Goal: Task Accomplishment & Management: Complete application form

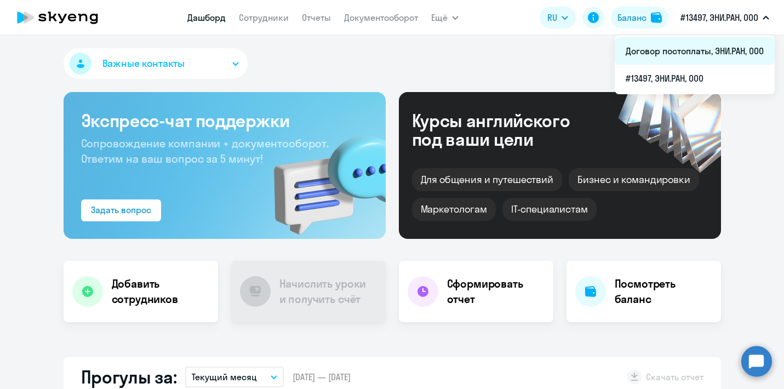
click at [697, 50] on li "Договор постоплаты, ЭНИ.РАН, ООО" at bounding box center [695, 50] width 160 height 27
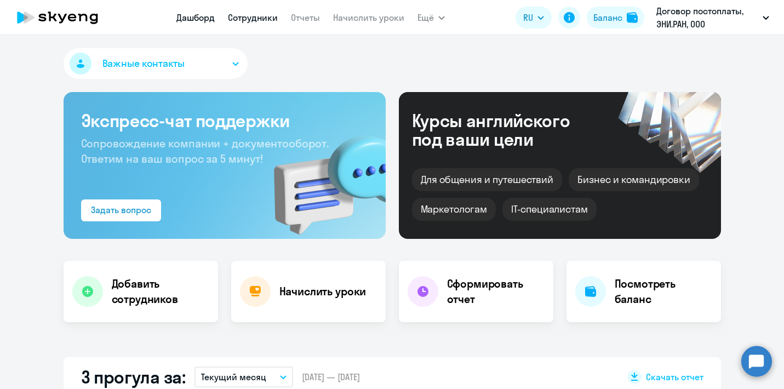
click at [266, 21] on link "Сотрудники" at bounding box center [253, 17] width 50 height 11
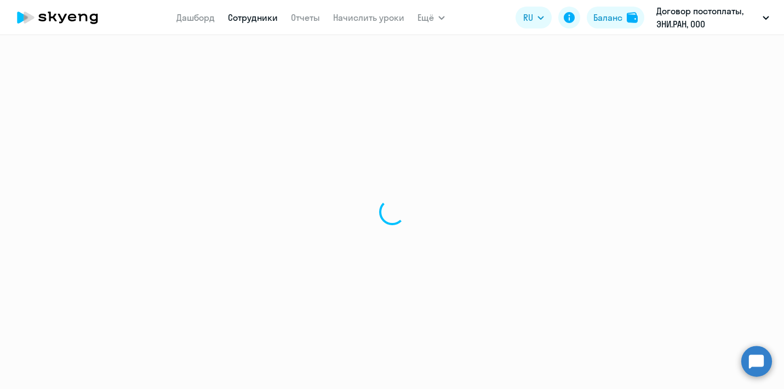
select select "30"
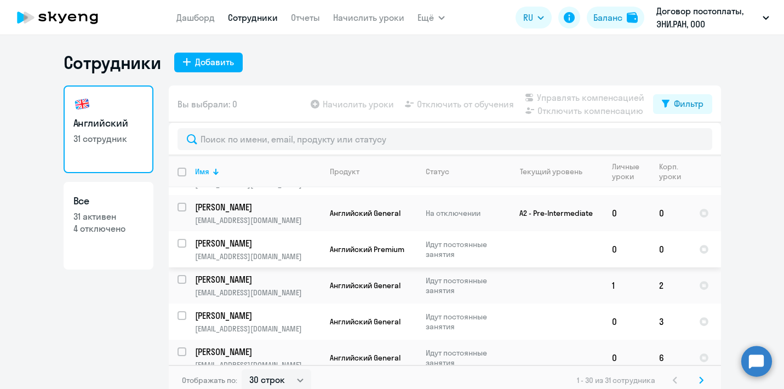
scroll to position [763, 0]
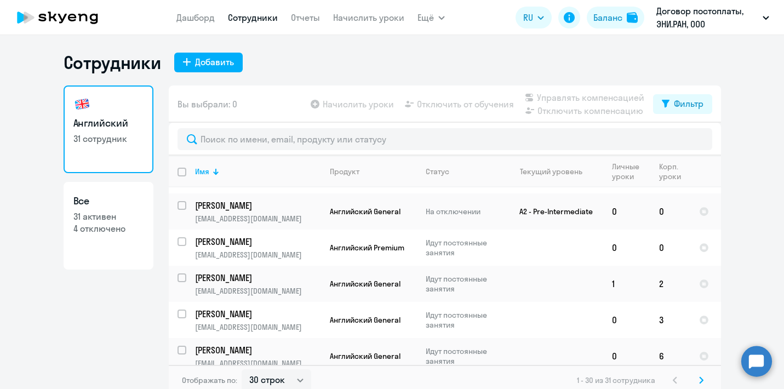
click at [740, 215] on ng-component "Сотрудники Добавить Английский 31 сотрудник Все 31 активен 4 отключено Вы выбра…" at bounding box center [392, 223] width 784 height 344
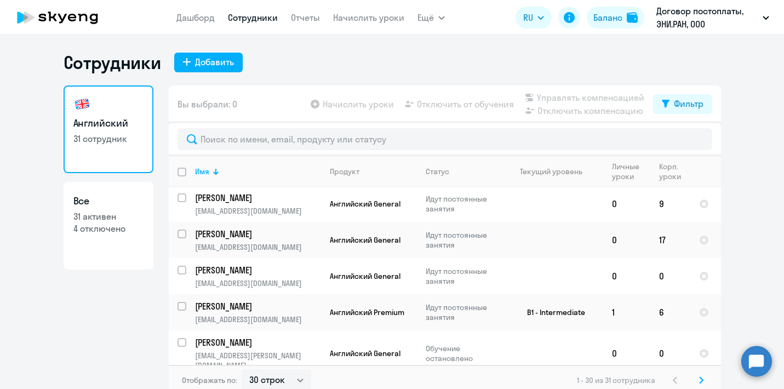
scroll to position [97, 0]
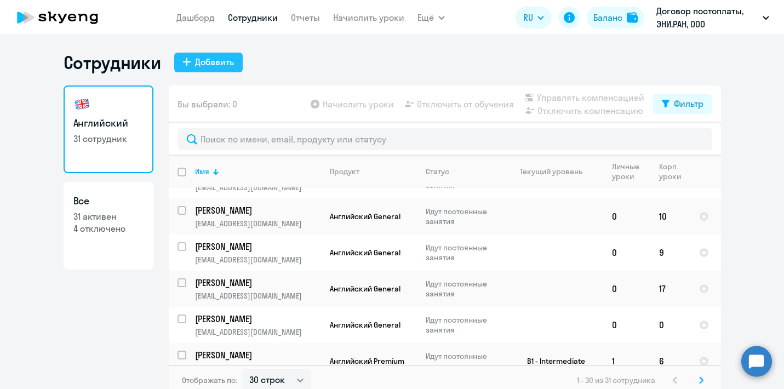
click at [196, 58] on div "Добавить" at bounding box center [214, 61] width 39 height 13
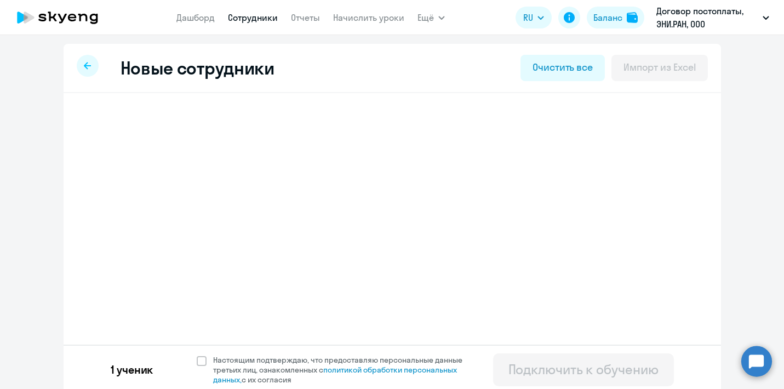
select select "english_adult_not_native_speaker"
select select "3"
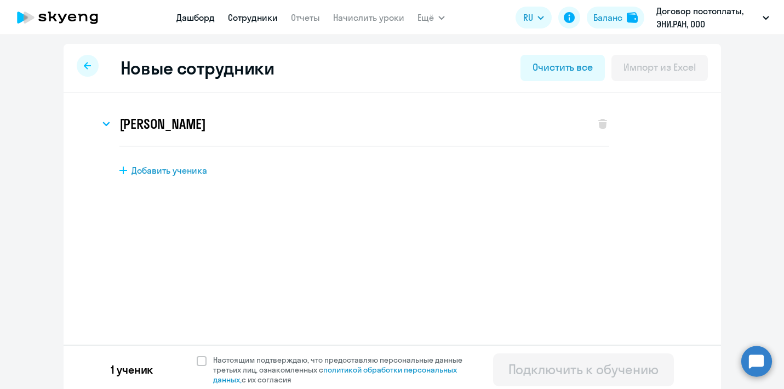
click at [206, 18] on link "Дашборд" at bounding box center [195, 17] width 38 height 11
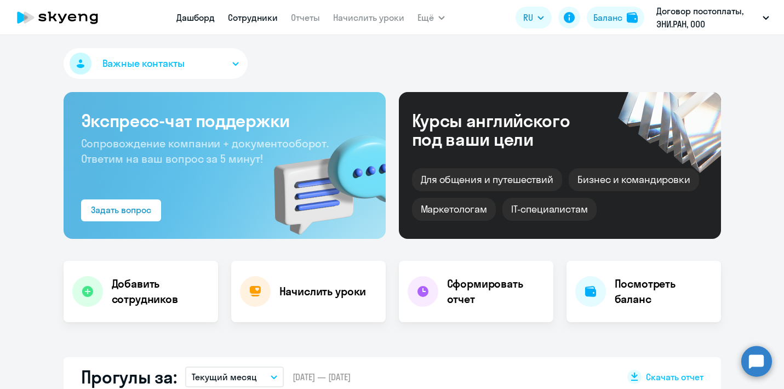
click at [253, 18] on link "Сотрудники" at bounding box center [253, 17] width 50 height 11
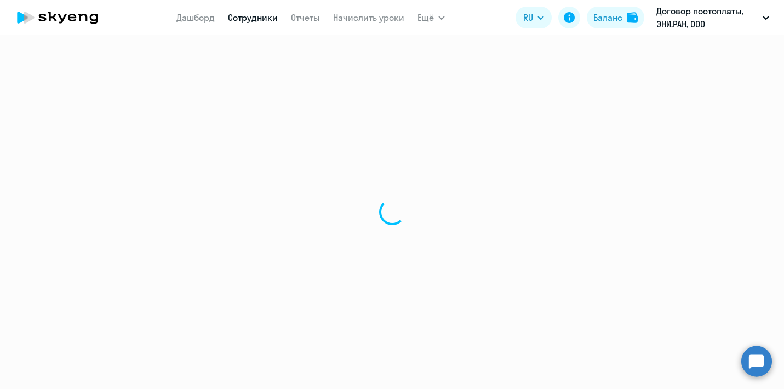
select select "30"
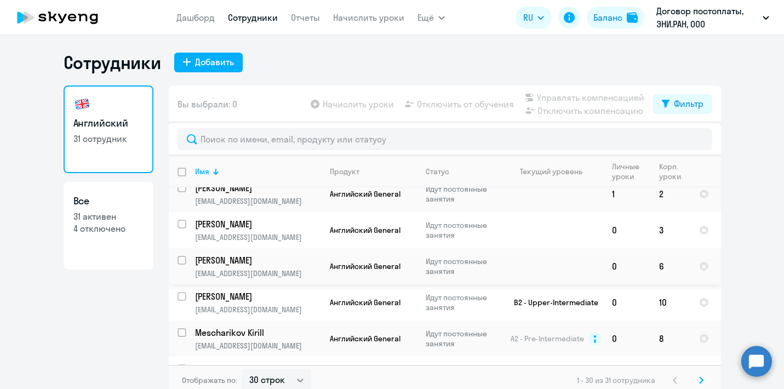
scroll to position [899, 0]
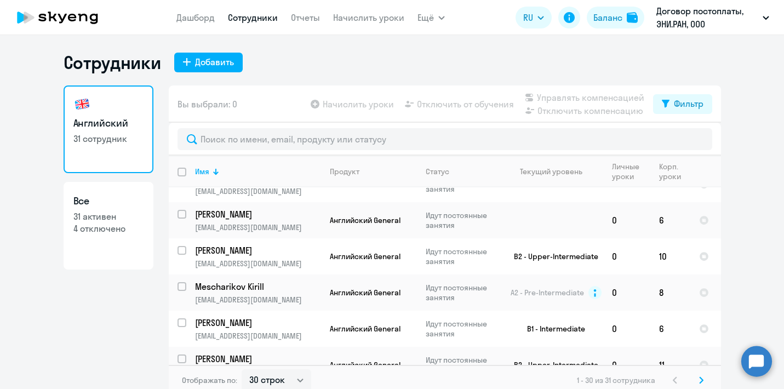
click at [702, 381] on icon at bounding box center [701, 380] width 4 height 8
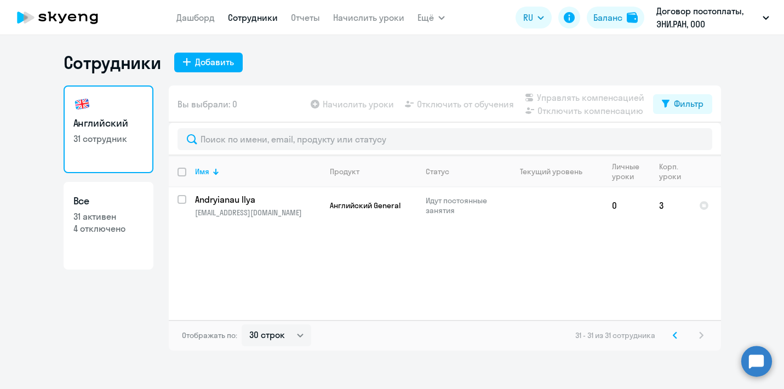
click at [676, 335] on icon at bounding box center [675, 335] width 4 height 8
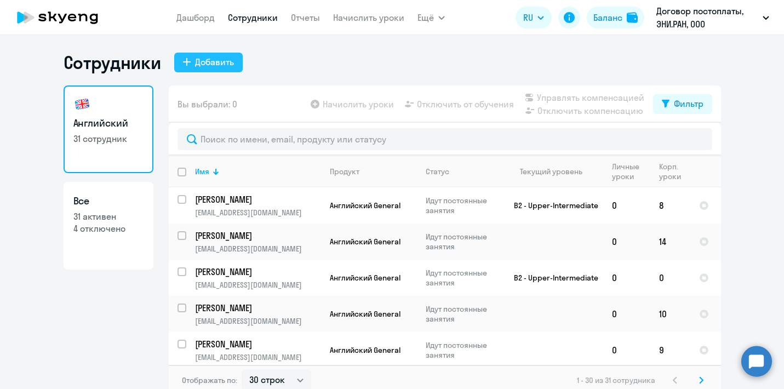
click at [197, 64] on div "Добавить" at bounding box center [214, 61] width 39 height 13
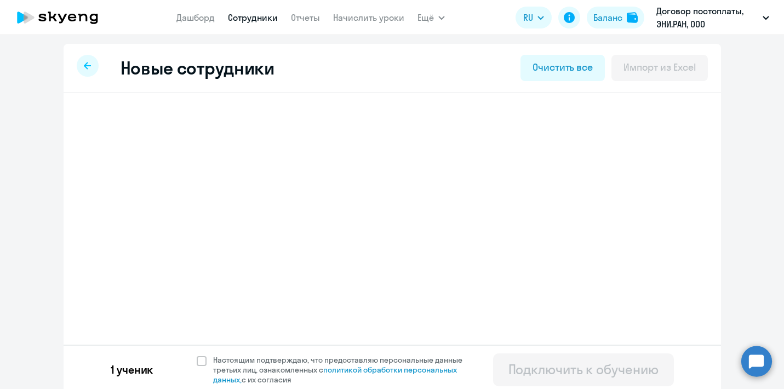
select select "english_adult_not_native_speaker"
select select "3"
click at [161, 175] on span "Добавить ученика" at bounding box center [169, 170] width 76 height 12
select select "english_adult_not_native_speaker"
select select "4"
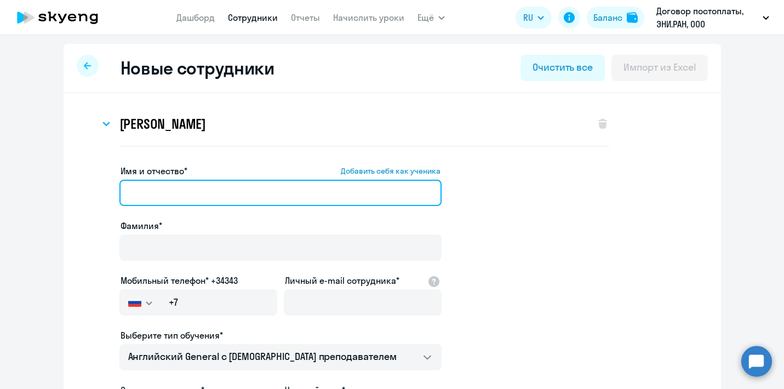
click at [179, 192] on input "Имя и отчество* Добавить себя как ученика" at bounding box center [280, 193] width 322 height 26
click at [179, 192] on input "[PERSON_NAME]" at bounding box center [280, 193] width 322 height 26
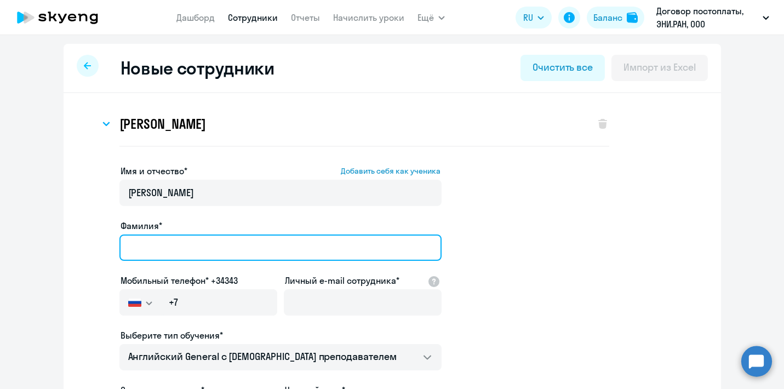
click at [211, 236] on input "Фамилия*" at bounding box center [280, 247] width 322 height 26
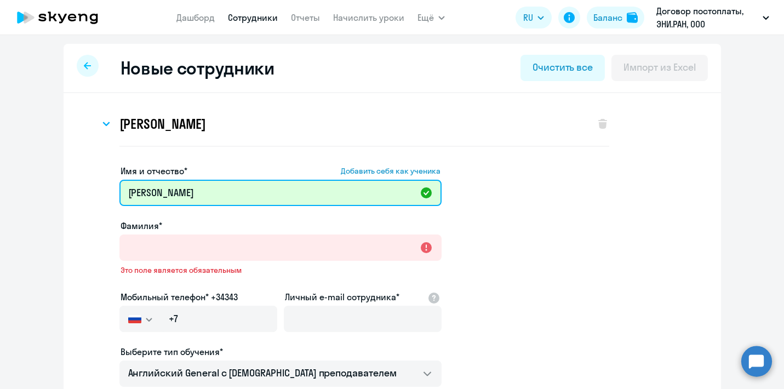
drag, startPoint x: 163, startPoint y: 194, endPoint x: 120, endPoint y: 193, distance: 43.3
click at [120, 193] on input "[PERSON_NAME]" at bounding box center [280, 193] width 322 height 26
type input "[PERSON_NAME]"
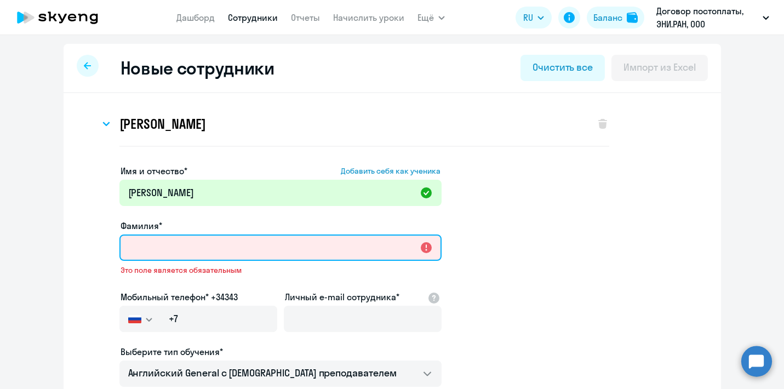
click at [165, 252] on input "Фамилия*" at bounding box center [280, 247] width 322 height 26
paste input "[PERSON_NAME]"
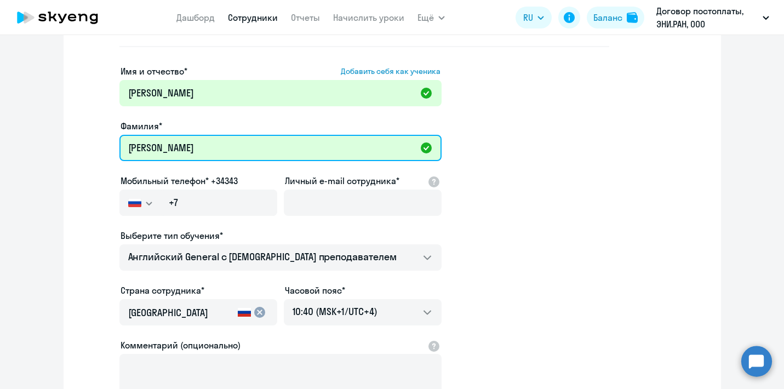
scroll to position [121, 0]
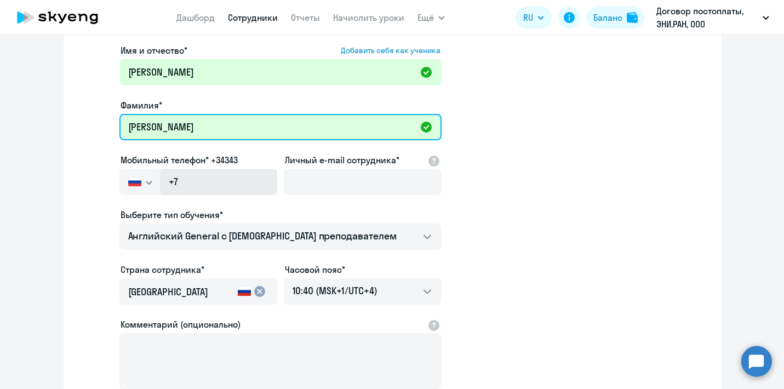
type input "[PERSON_NAME]"
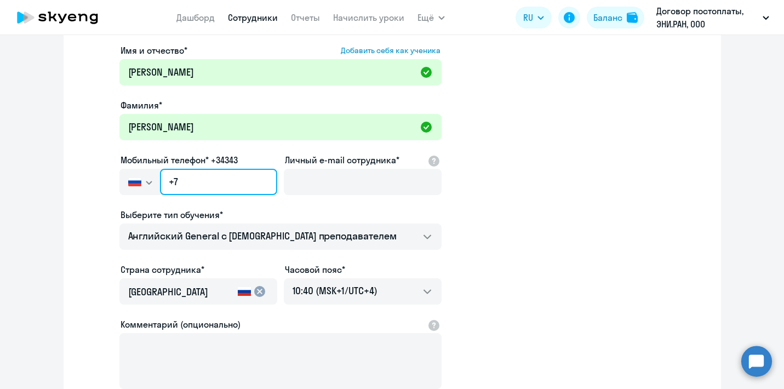
click at [197, 183] on input "+7" at bounding box center [218, 182] width 117 height 26
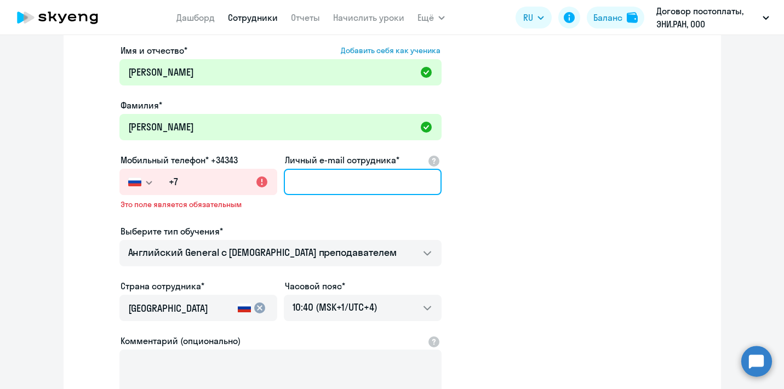
click at [302, 185] on input "Личный e-mail сотрудника*" at bounding box center [363, 182] width 158 height 26
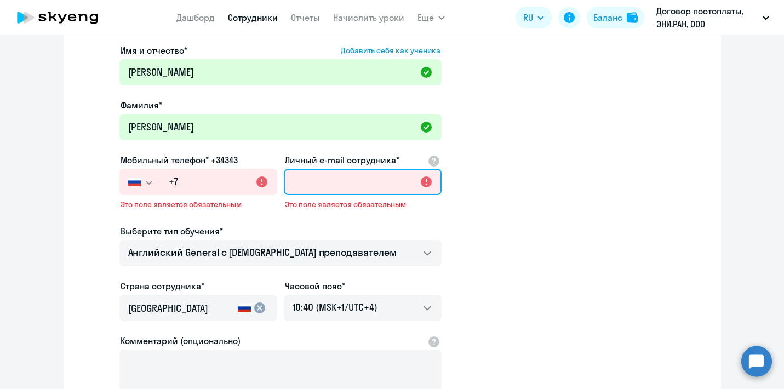
paste input "[EMAIL_ADDRESS][DOMAIN_NAME]"
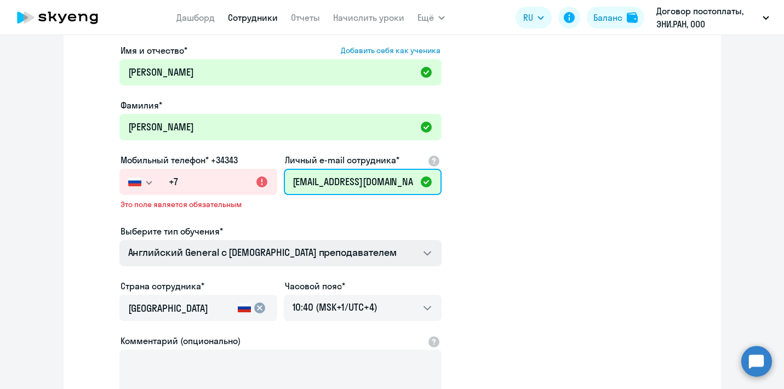
type input "[EMAIL_ADDRESS][DOMAIN_NAME]"
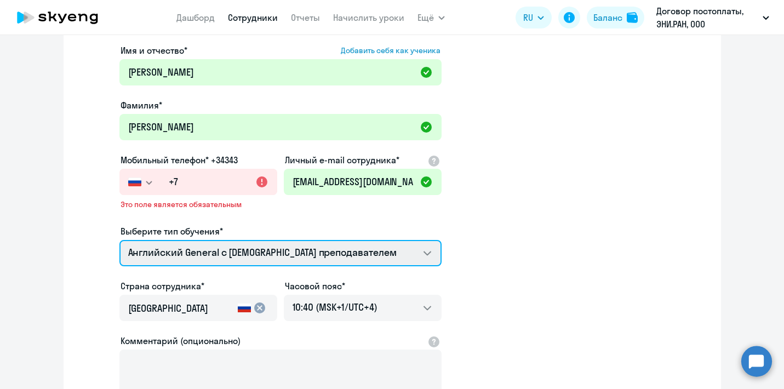
click at [280, 250] on select "Премиум английский с русскоговорящим преподавателем Английский General с [DEMOG…" at bounding box center [280, 253] width 322 height 26
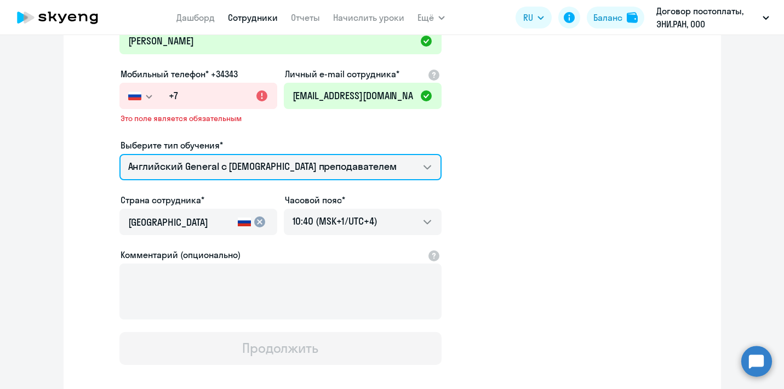
scroll to position [226, 0]
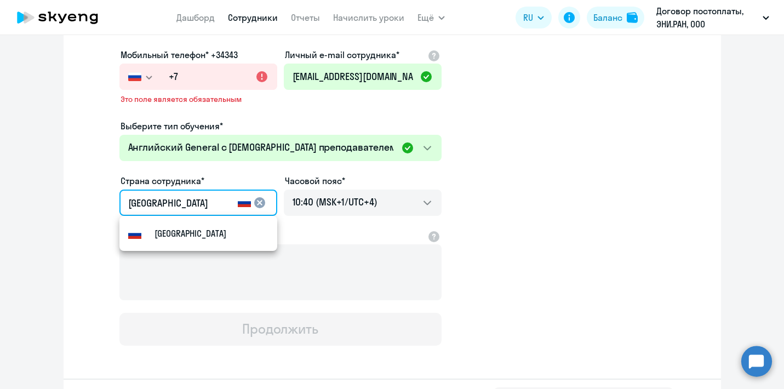
click at [163, 197] on input "[GEOGRAPHIC_DATA]" at bounding box center [180, 203] width 105 height 14
type input "Р"
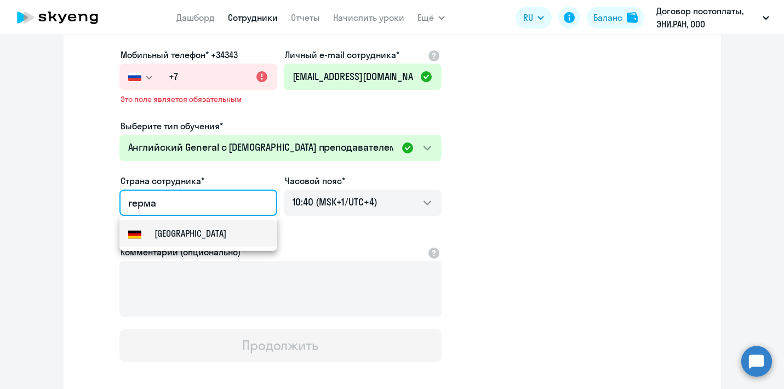
click at [195, 236] on mat-option "Flag of [GEOGRAPHIC_DATA] [GEOGRAPHIC_DATA]" at bounding box center [198, 233] width 158 height 26
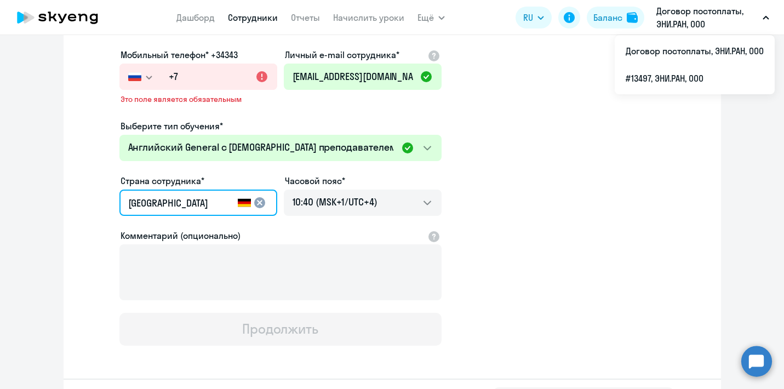
drag, startPoint x: 179, startPoint y: 204, endPoint x: 103, endPoint y: 204, distance: 76.1
click at [103, 204] on app-new-student-form "Имя и отчество* Добавить себя как ученика [PERSON_NAME]* [PERSON_NAME] Мобильны…" at bounding box center [392, 142] width 622 height 407
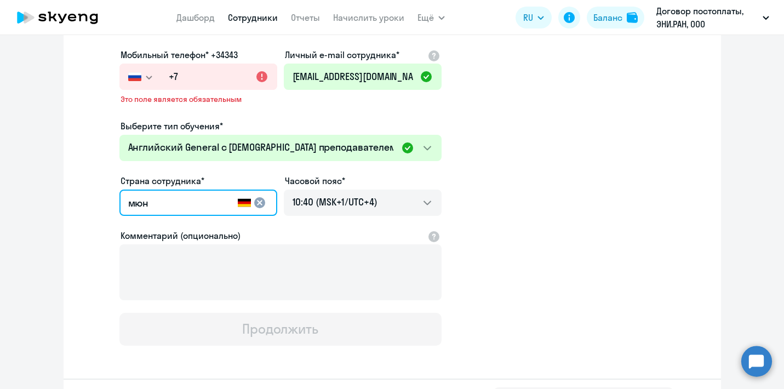
drag, startPoint x: 155, startPoint y: 204, endPoint x: 119, endPoint y: 203, distance: 35.6
click at [119, 203] on div "мюн Flag of [GEOGRAPHIC_DATA] cancel" at bounding box center [198, 203] width 158 height 26
type input "х"
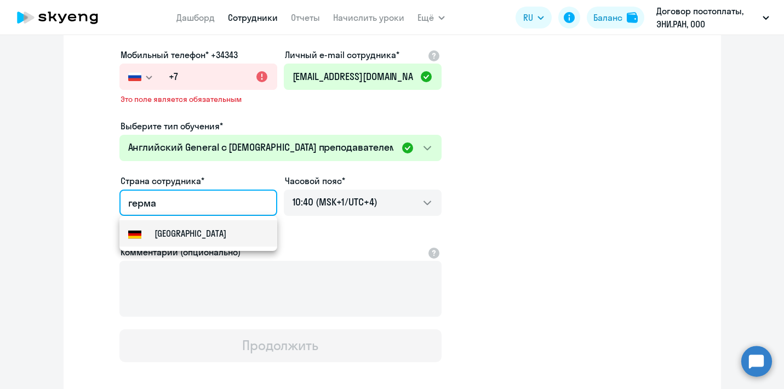
click at [158, 240] on mat-option "Flag of [GEOGRAPHIC_DATA] [GEOGRAPHIC_DATA]" at bounding box center [198, 233] width 158 height 26
type input "[GEOGRAPHIC_DATA]"
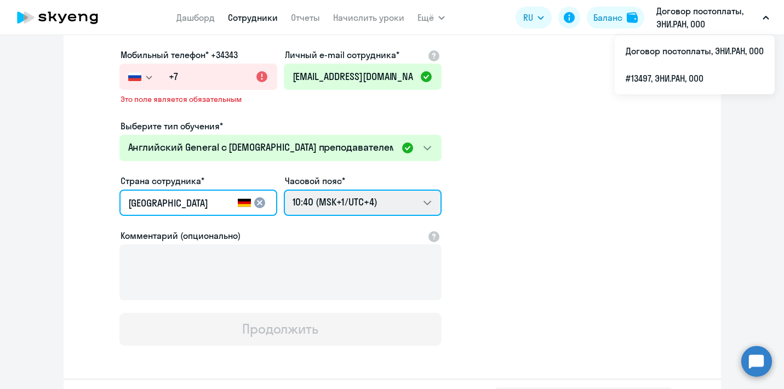
click at [382, 208] on select "19:40 (MSK-14/UTC-11) 20:40 (MSK-13/UTC-10) 21:40 (MSK-12/UTC-9) 22:40 (MSK-11/…" at bounding box center [363, 203] width 158 height 26
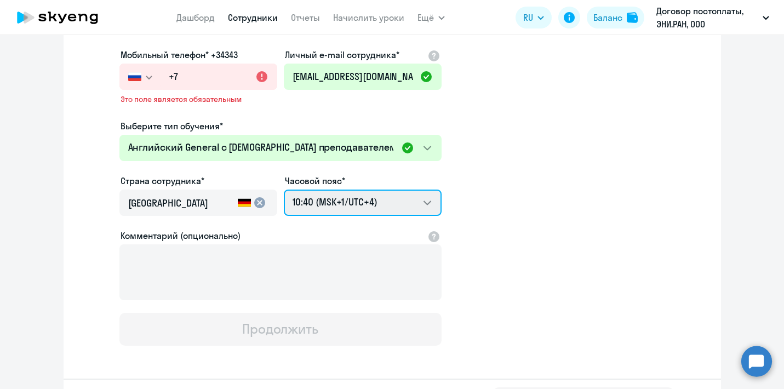
select select "2"
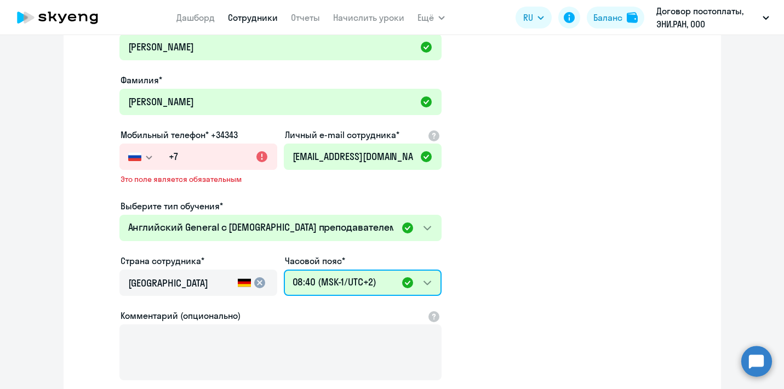
scroll to position [142, 0]
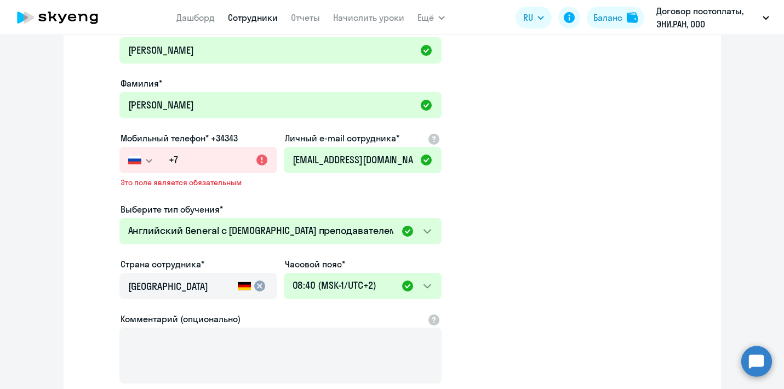
click at [152, 154] on button "button" at bounding box center [139, 160] width 41 height 26
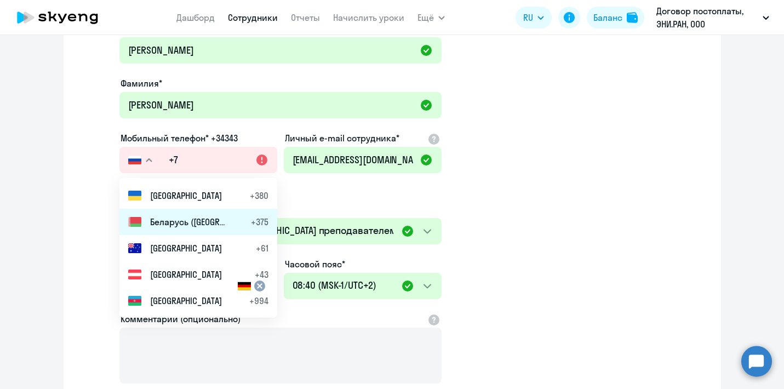
scroll to position [54, 0]
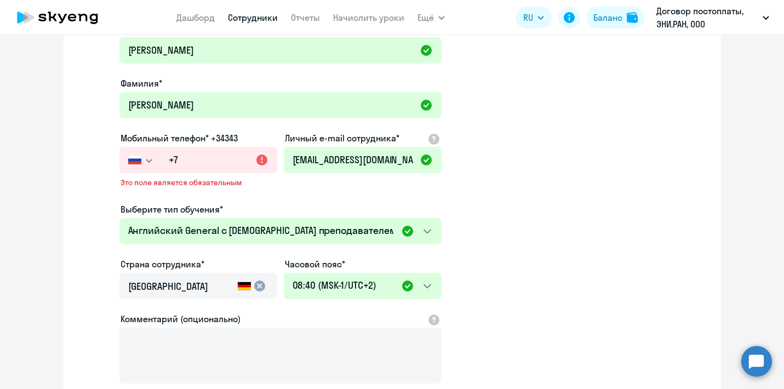
click at [245, 285] on rect at bounding box center [244, 287] width 13 height 5
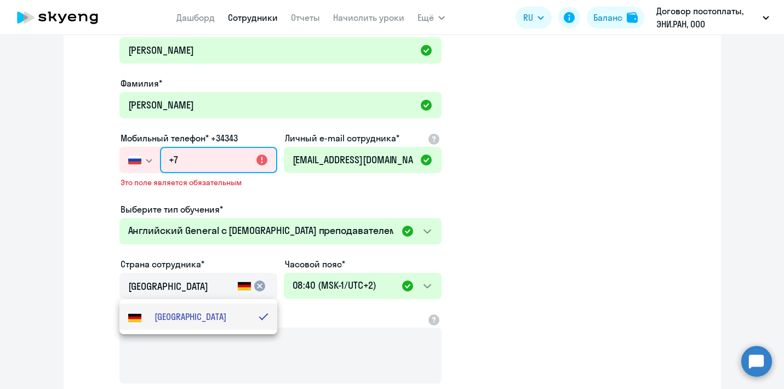
drag, startPoint x: 164, startPoint y: 158, endPoint x: 174, endPoint y: 158, distance: 9.9
click at [167, 158] on input "+7" at bounding box center [218, 160] width 117 height 26
drag, startPoint x: 176, startPoint y: 158, endPoint x: 159, endPoint y: 158, distance: 16.4
click at [159, 158] on div "[GEOGRAPHIC_DATA] +7 [GEOGRAPHIC_DATA] +7 [GEOGRAPHIC_DATA] +380 [GEOGRAPHIC_DA…" at bounding box center [198, 160] width 158 height 26
paste input "[PHONE_NUMBER]"
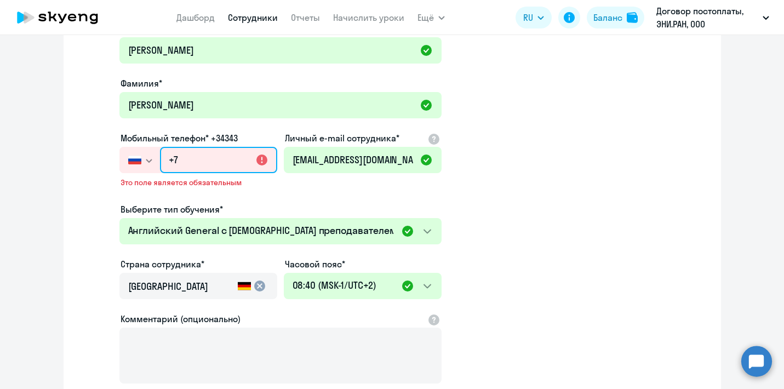
type input "[PHONE_NUMBER]"
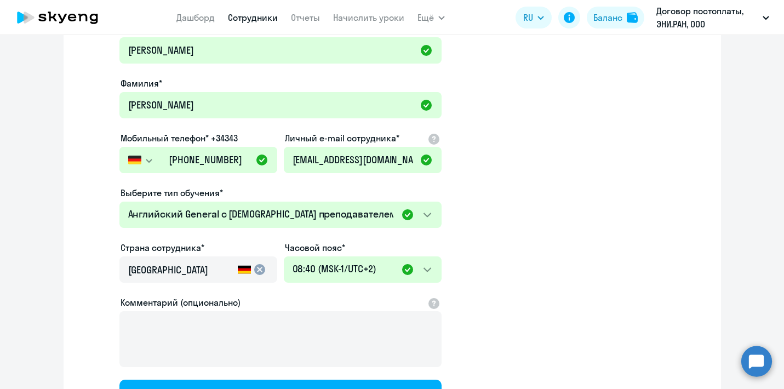
click at [634, 163] on app-new-student-form "Имя и отчество* Добавить себя как ученика [PERSON_NAME]* [PERSON_NAME] Мобильны…" at bounding box center [392, 217] width 622 height 391
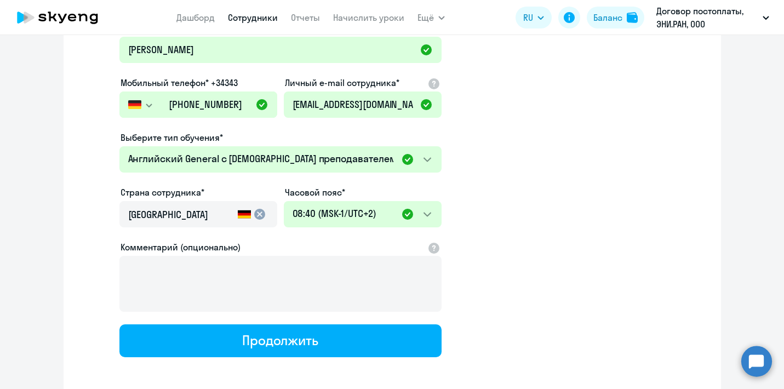
scroll to position [198, 0]
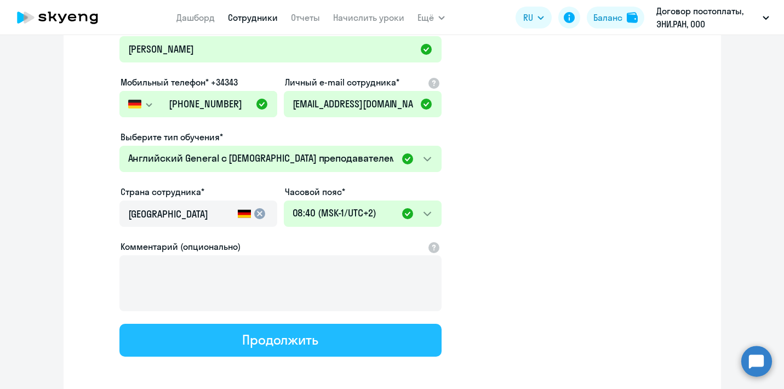
click at [333, 342] on button "Продолжить" at bounding box center [280, 340] width 322 height 33
select select "english_adult_not_native_speaker"
select select "2"
select select "english_adult_not_native_speaker"
select select "3"
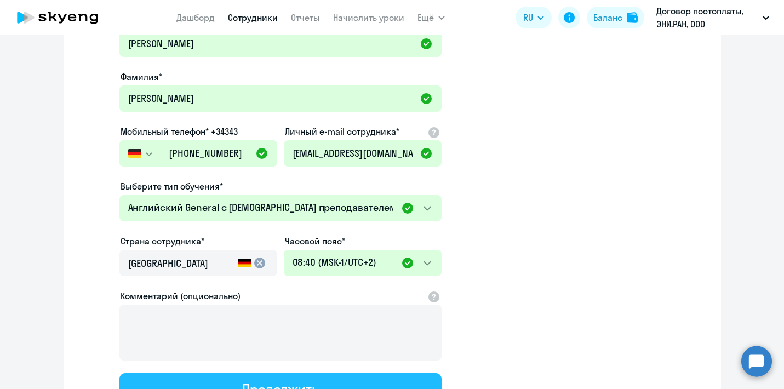
scroll to position [0, 0]
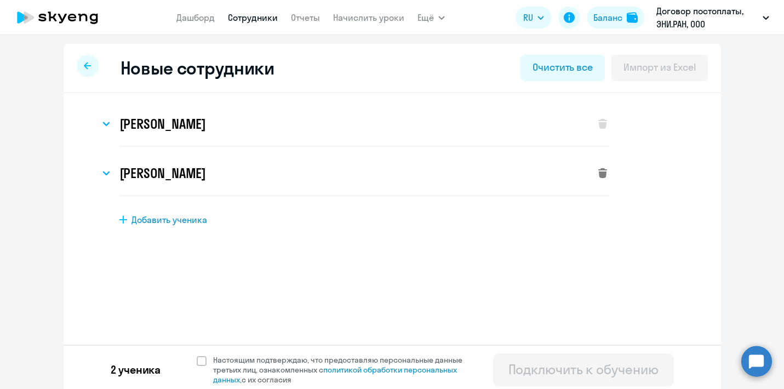
click at [600, 173] on icon at bounding box center [602, 173] width 9 height 10
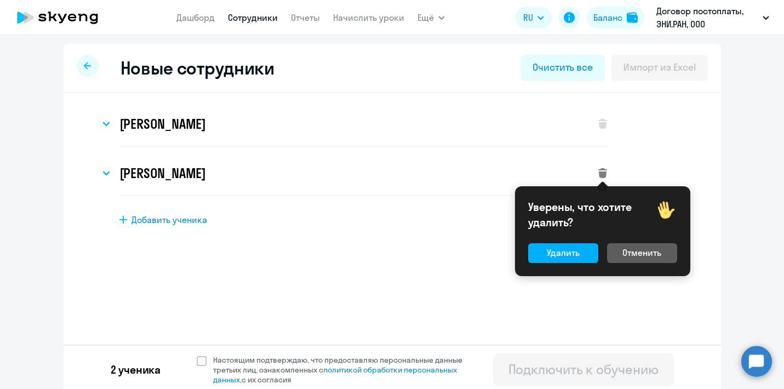
click at [552, 263] on div "Уверены, что хотите удалить? Удалить Отменить" at bounding box center [602, 231] width 175 height 90
click at [543, 256] on button "Удалить" at bounding box center [563, 253] width 70 height 20
select select "english_adult_not_native_speaker"
select select "2"
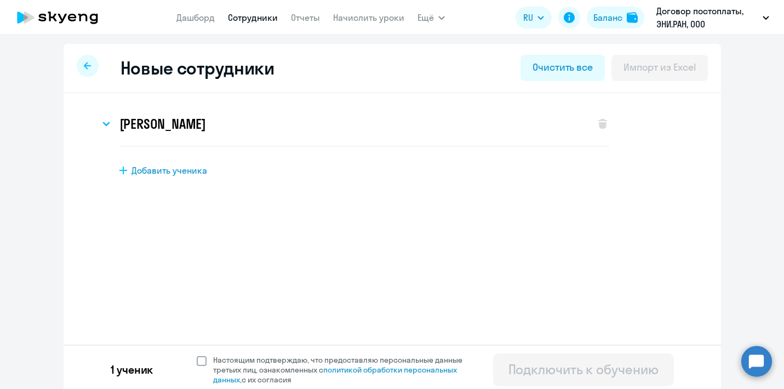
click at [201, 365] on span at bounding box center [202, 361] width 10 height 10
click at [197, 355] on input "Настоящим подтверждаю, что предоставляю персональные данные третьих лиц, ознако…" at bounding box center [196, 354] width 1 height 1
checkbox input "true"
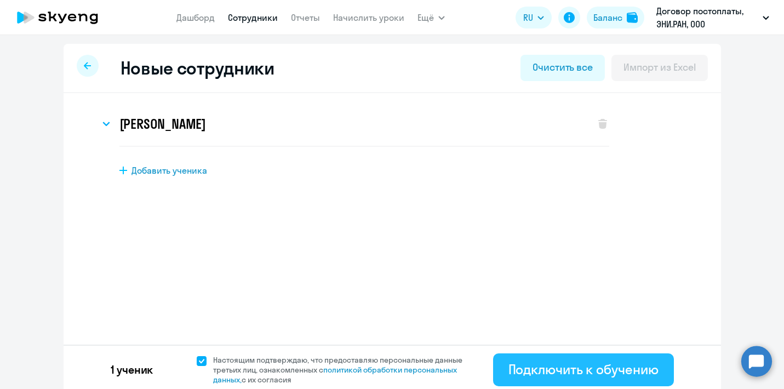
click at [587, 370] on div "Подключить к обучению" at bounding box center [583, 369] width 150 height 18
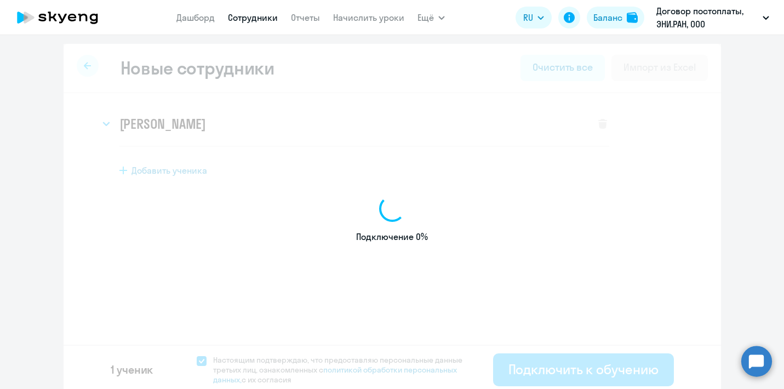
select select "english_adult_not_native_speaker"
select select "4"
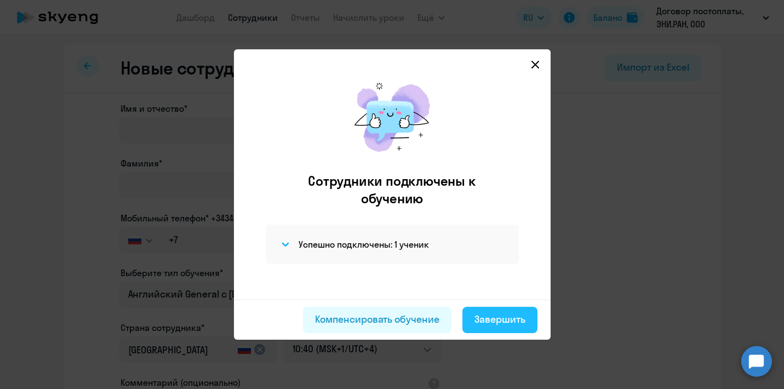
click at [492, 319] on div "Завершить" at bounding box center [499, 319] width 51 height 14
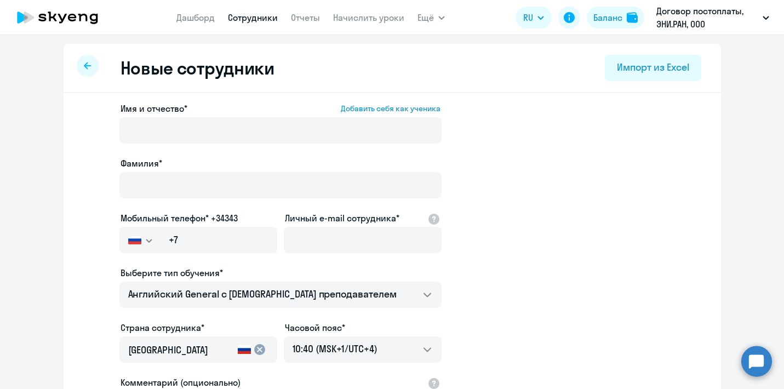
select select "30"
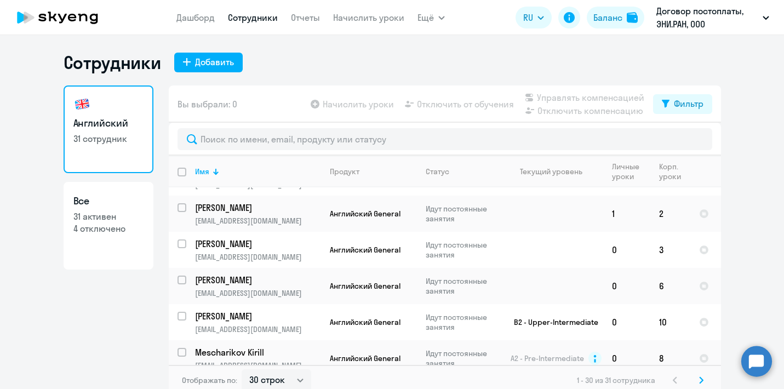
scroll to position [899, 0]
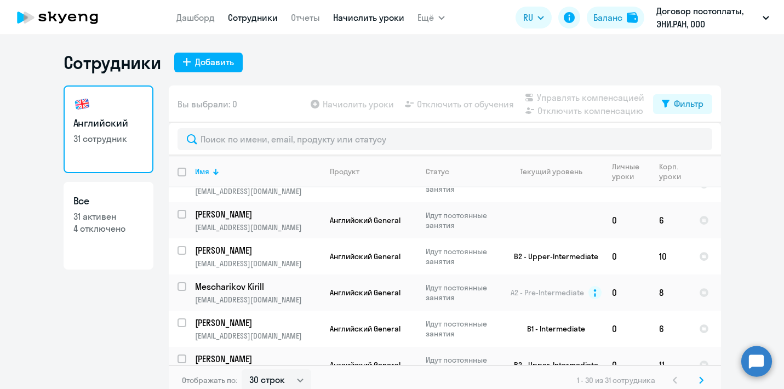
click at [383, 15] on link "Начислить уроки" at bounding box center [368, 17] width 71 height 11
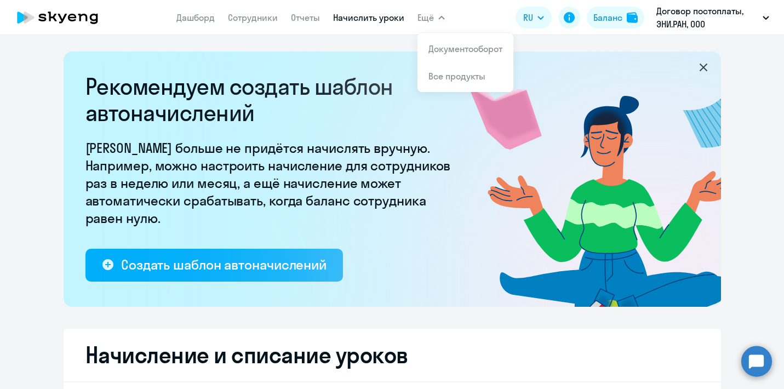
select select "10"
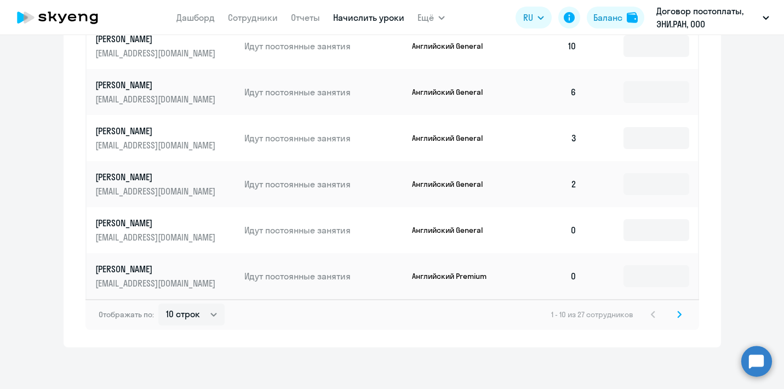
scroll to position [742, 0]
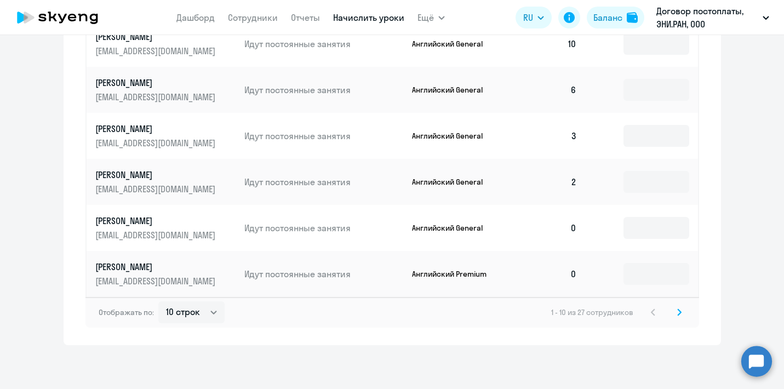
click at [145, 221] on p "[PERSON_NAME]" at bounding box center [156, 221] width 123 height 12
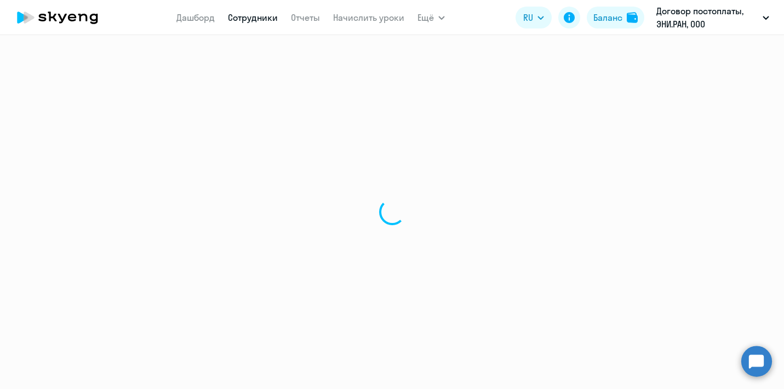
select select "english"
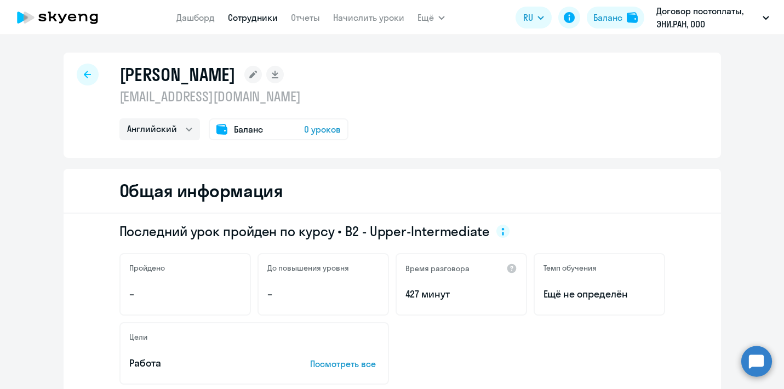
click at [85, 73] on icon at bounding box center [87, 74] width 7 height 7
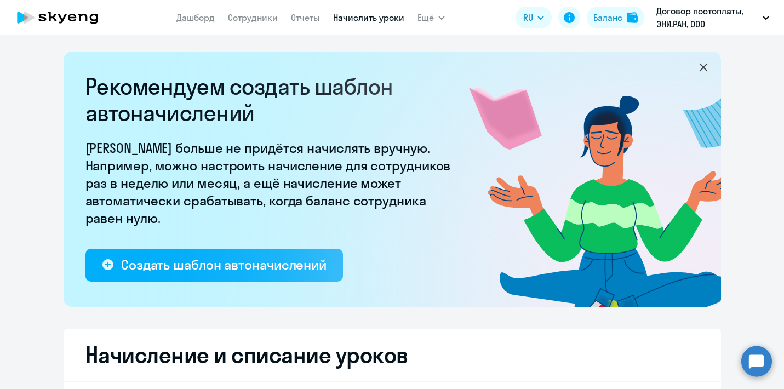
select select "10"
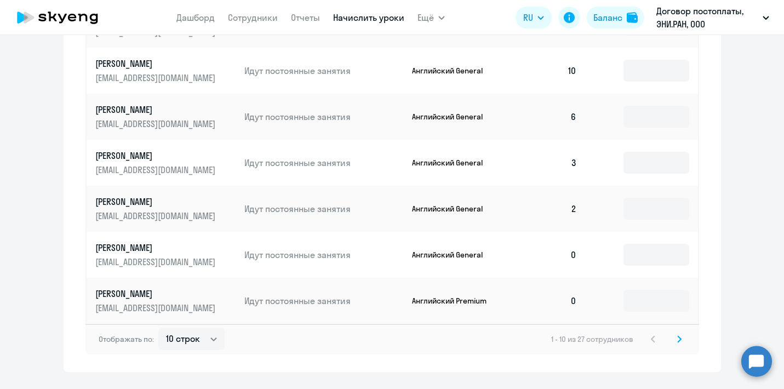
scroll to position [722, 0]
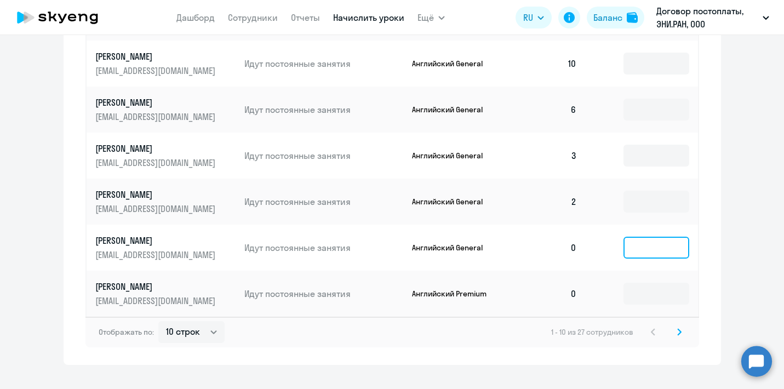
click at [646, 245] on input at bounding box center [656, 248] width 66 height 22
click at [638, 241] on input at bounding box center [656, 248] width 66 height 22
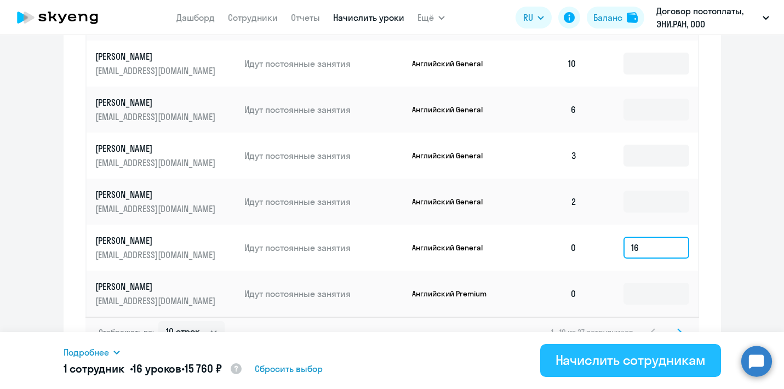
type input "16"
click at [637, 367] on div "Начислить сотрудникам" at bounding box center [630, 360] width 150 height 18
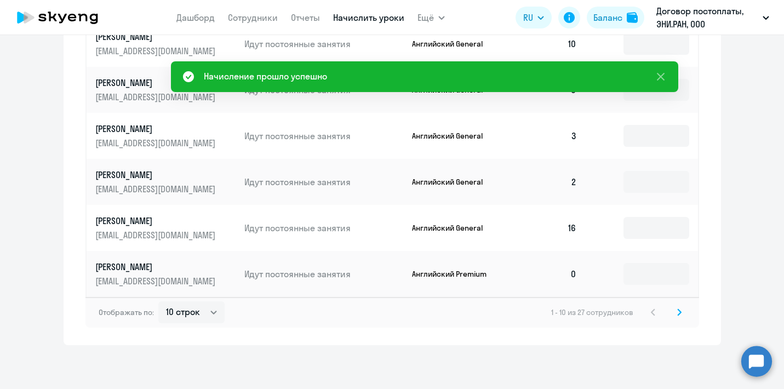
scroll to position [676, 0]
